Goal: Check status: Check status

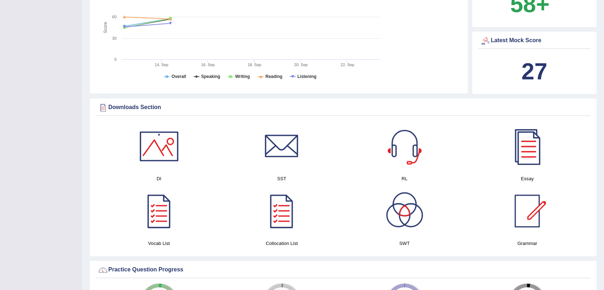
scroll to position [318, 0]
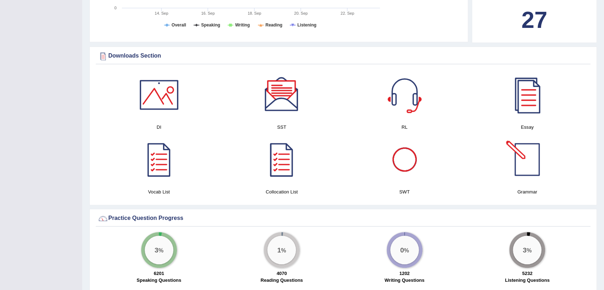
click at [512, 166] on div at bounding box center [527, 159] width 50 height 50
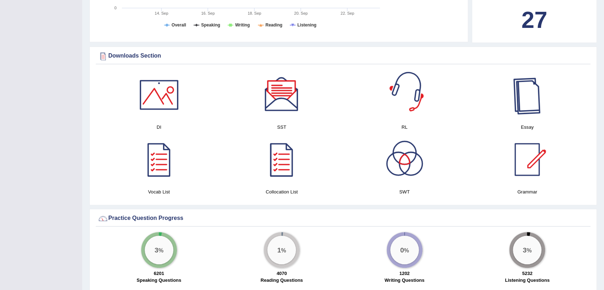
click at [537, 119] on div at bounding box center [527, 95] width 50 height 50
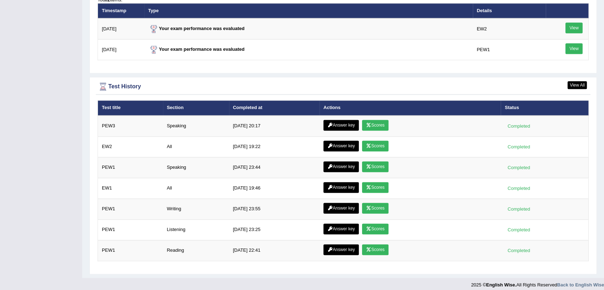
scroll to position [896, 0]
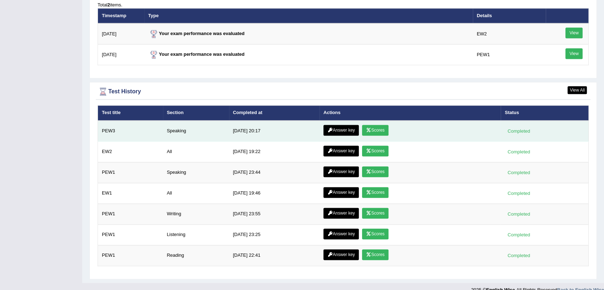
click at [378, 132] on link "Scores" at bounding box center [375, 130] width 26 height 11
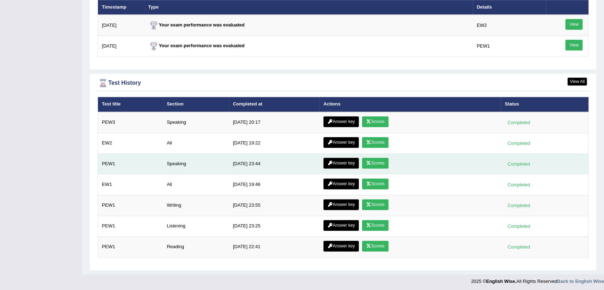
click at [384, 161] on link "Scores" at bounding box center [375, 163] width 26 height 11
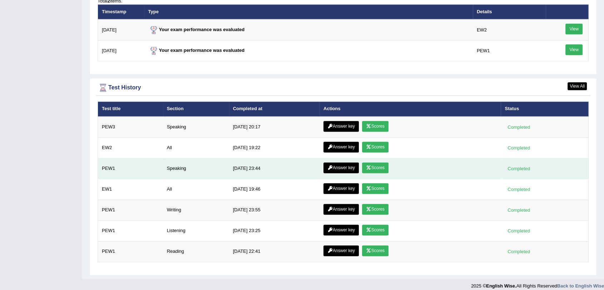
click at [369, 165] on icon at bounding box center [368, 167] width 5 height 4
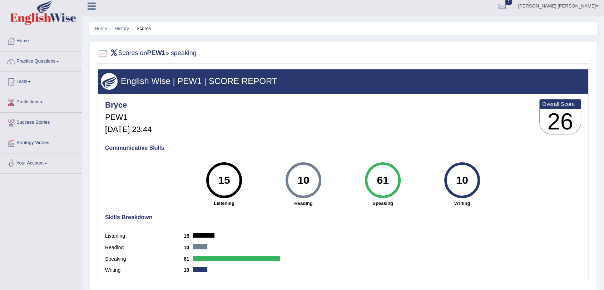
scroll to position [3, 0]
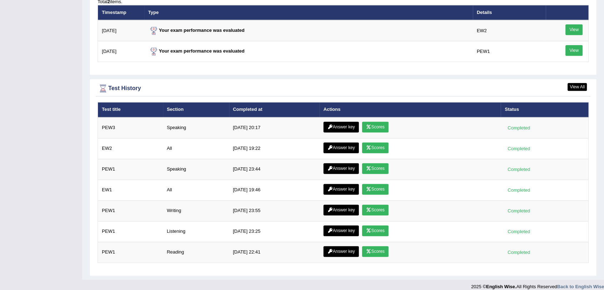
scroll to position [905, 0]
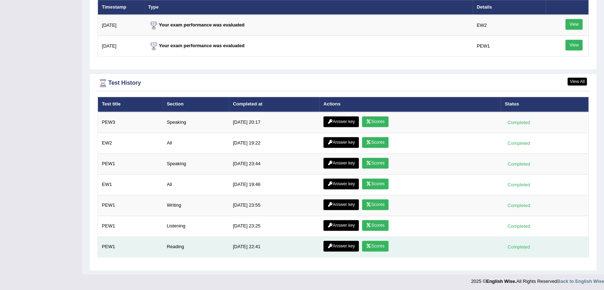
click at [380, 246] on link "Scores" at bounding box center [375, 245] width 26 height 11
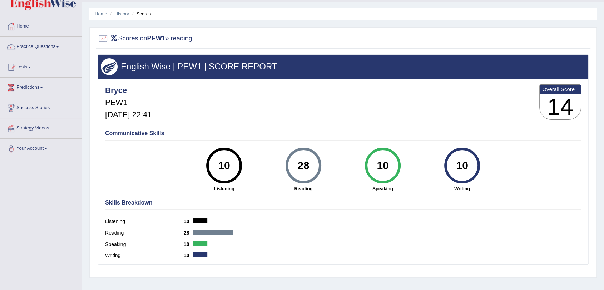
scroll to position [18, 0]
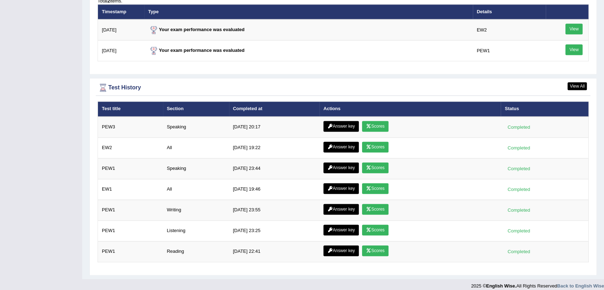
scroll to position [905, 0]
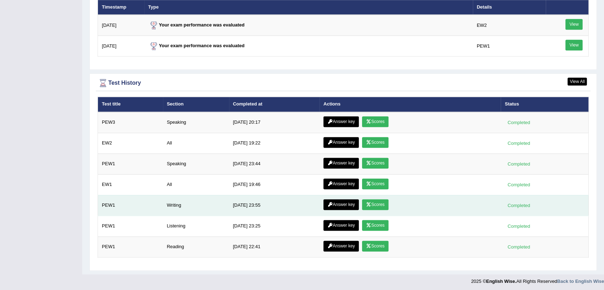
click at [379, 199] on link "Scores" at bounding box center [375, 204] width 26 height 11
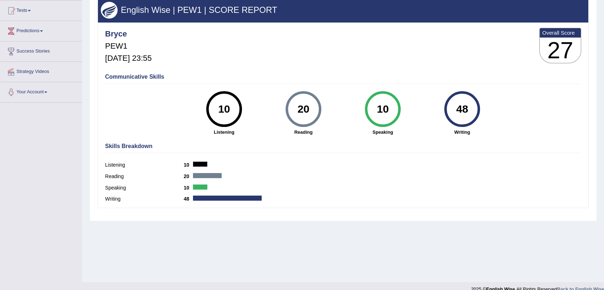
scroll to position [85, 0]
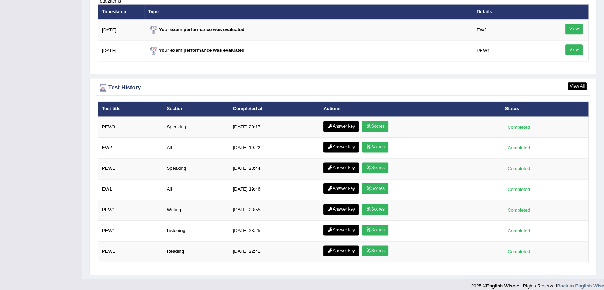
scroll to position [905, 0]
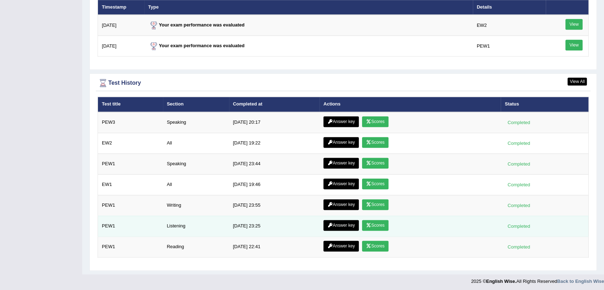
click at [374, 220] on link "Scores" at bounding box center [375, 225] width 26 height 11
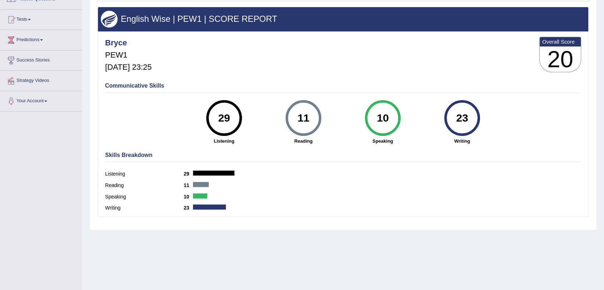
scroll to position [68, 0]
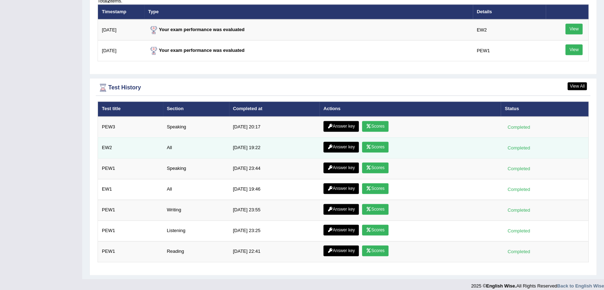
scroll to position [905, 0]
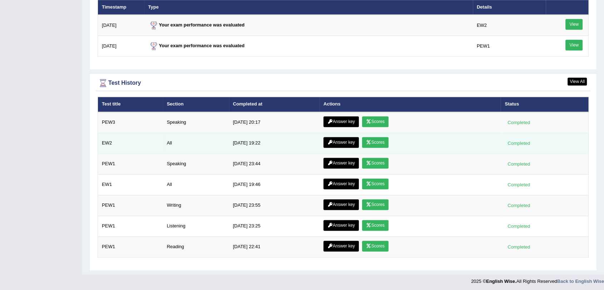
click at [373, 138] on link "Scores" at bounding box center [375, 142] width 26 height 11
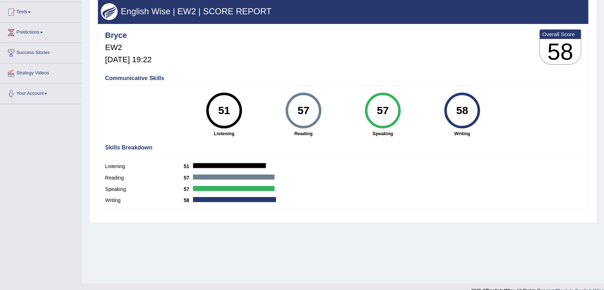
scroll to position [73, 0]
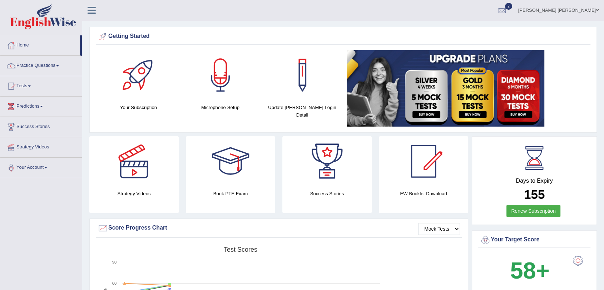
click at [39, 69] on link "Practice Questions" at bounding box center [40, 65] width 81 height 18
